Goal: Task Accomplishment & Management: Manage account settings

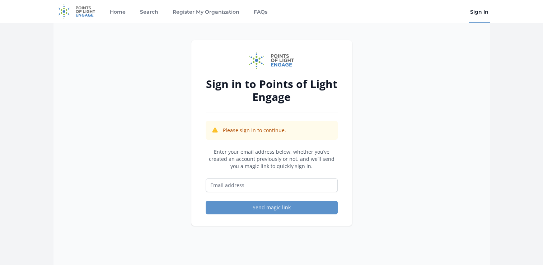
type input "[EMAIL_ADDRESS][DOMAIN_NAME]"
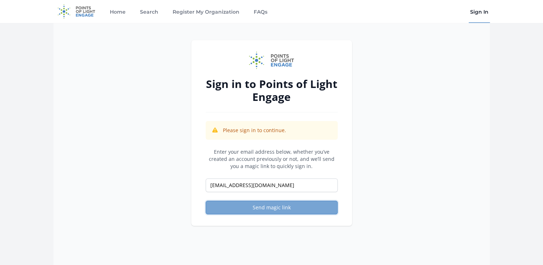
drag, startPoint x: 257, startPoint y: 204, endPoint x: 261, endPoint y: 209, distance: 6.4
click at [263, 205] on button "Send magic link" at bounding box center [272, 208] width 132 height 14
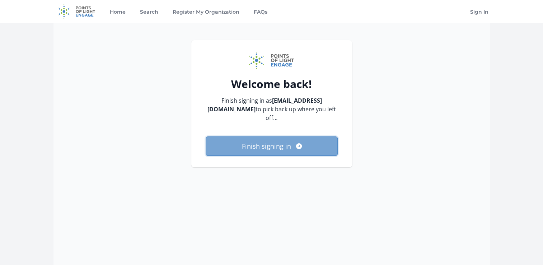
click at [260, 138] on button "Finish signing in" at bounding box center [272, 145] width 132 height 19
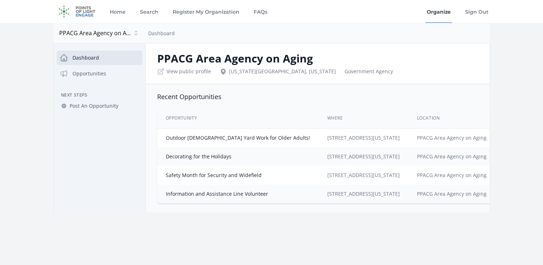
scroll to position [0, 34]
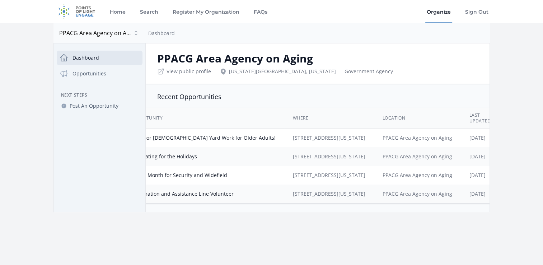
click at [322, 138] on td "14 S Chestnut St, Colorado Springs" at bounding box center [329, 137] width 90 height 19
click at [180, 146] on tbody "Outdoor Seasonal Yard Work for Older Adults! 14 S Chestnut St, Colorado Springs…" at bounding box center [311, 165] width 377 height 75
drag, startPoint x: 180, startPoint y: 146, endPoint x: 181, endPoint y: 139, distance: 6.9
click at [181, 139] on link "Outdoor [DEMOGRAPHIC_DATA] Yard Work for Older Adults!" at bounding box center [203, 137] width 144 height 7
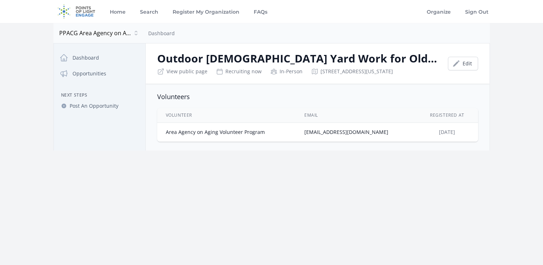
drag, startPoint x: 448, startPoint y: 171, endPoint x: 265, endPoint y: 99, distance: 196.3
click at [445, 170] on div "Home Search Register My Organization FAQs Organize" at bounding box center [271, 132] width 543 height 265
